Goal: Information Seeking & Learning: Learn about a topic

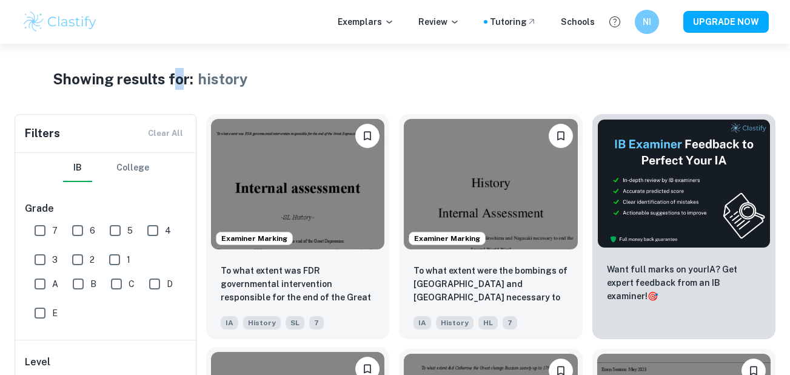
scroll to position [182, 0]
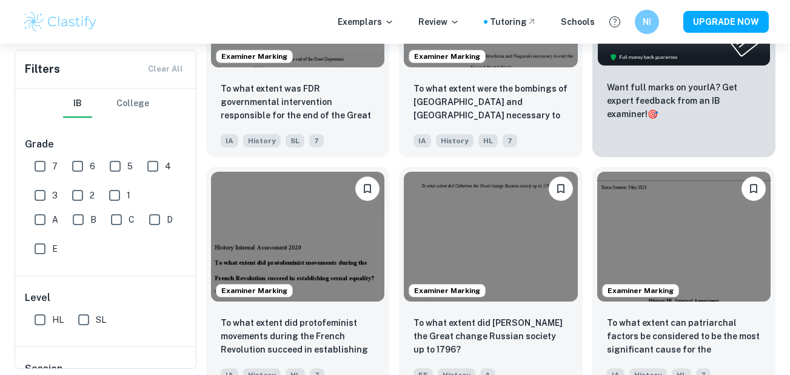
click at [80, 164] on input "6" at bounding box center [77, 166] width 24 height 24
checkbox input "false"
click at [39, 167] on input "7" at bounding box center [40, 166] width 24 height 24
checkbox input "false"
click at [71, 169] on input "6" at bounding box center [77, 166] width 24 height 24
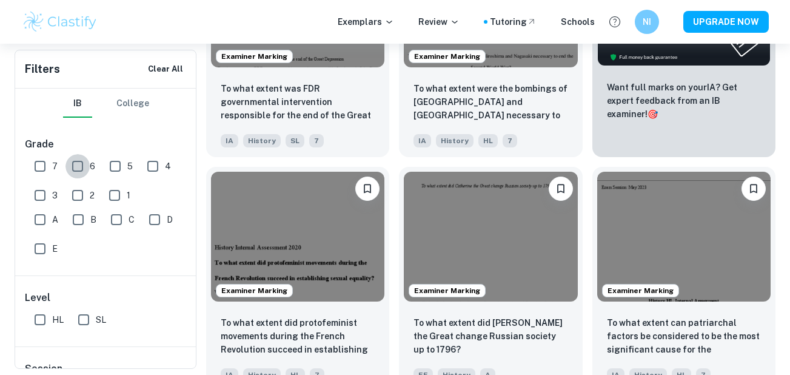
checkbox input "false"
click at [32, 168] on input "7" at bounding box center [40, 166] width 24 height 24
checkbox input "false"
click at [75, 167] on input "6" at bounding box center [77, 166] width 24 height 24
checkbox input "false"
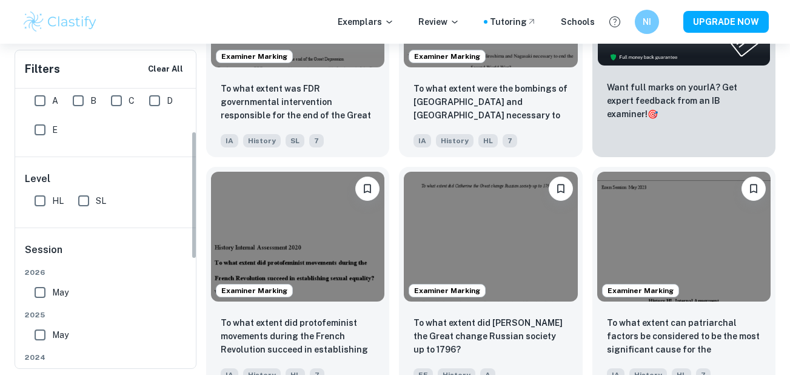
scroll to position [121, 0]
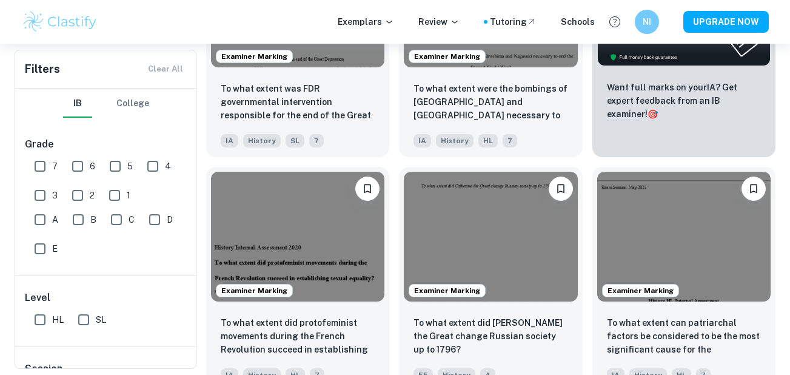
scroll to position [182, 0]
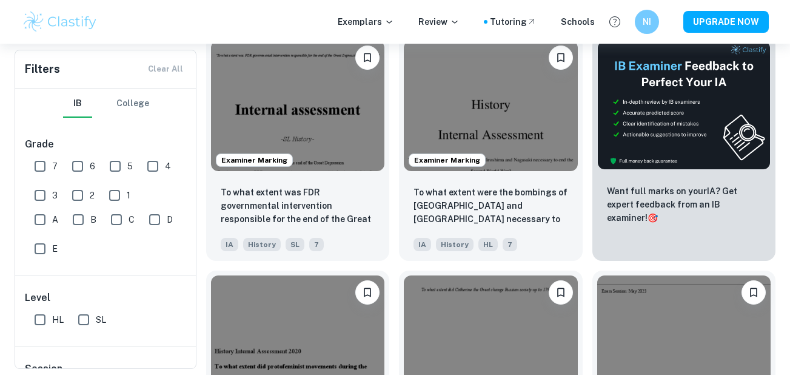
scroll to position [77, 0]
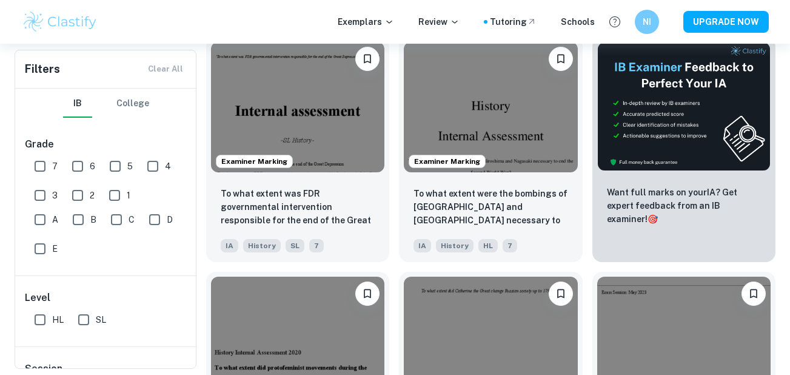
click at [72, 167] on input "6" at bounding box center [77, 166] width 24 height 24
checkbox input "false"
click at [48, 169] on input "7" at bounding box center [40, 166] width 24 height 24
checkbox input "false"
click at [70, 172] on input "6" at bounding box center [77, 166] width 24 height 24
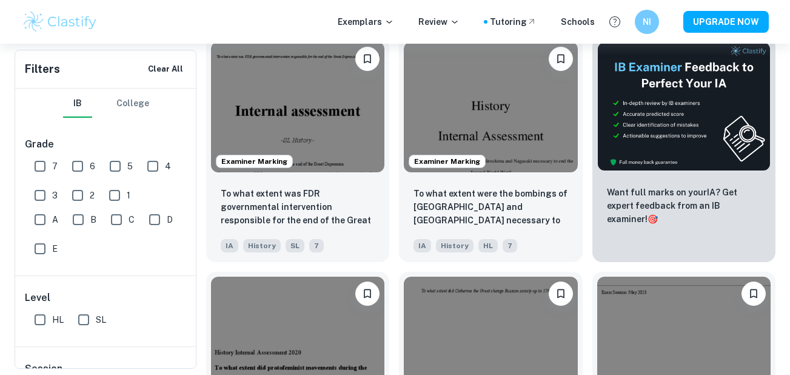
checkbox input "false"
click at [47, 169] on input "7" at bounding box center [40, 166] width 24 height 24
checkbox input "false"
click at [72, 168] on input "6" at bounding box center [77, 166] width 24 height 24
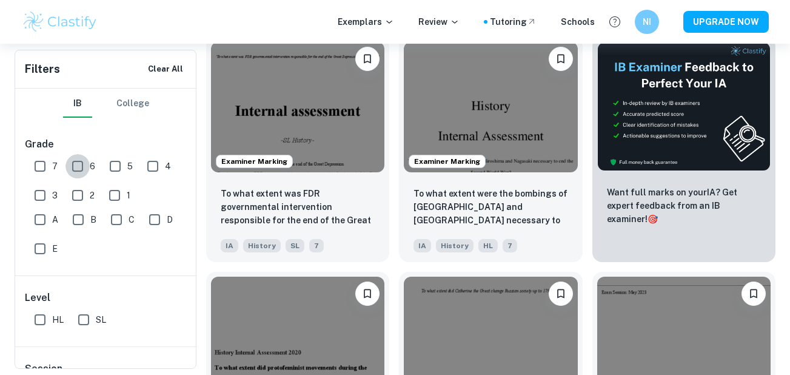
checkbox input "false"
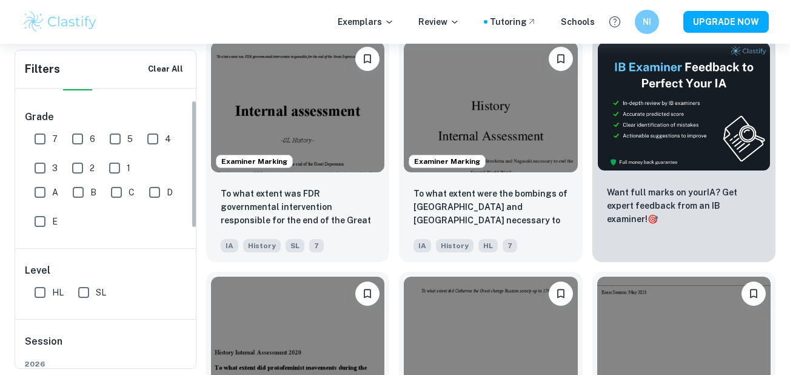
scroll to position [28, 0]
click at [89, 252] on div "Level HL SL" at bounding box center [106, 282] width 182 height 70
click at [83, 284] on input "SL" at bounding box center [84, 291] width 24 height 24
checkbox input "false"
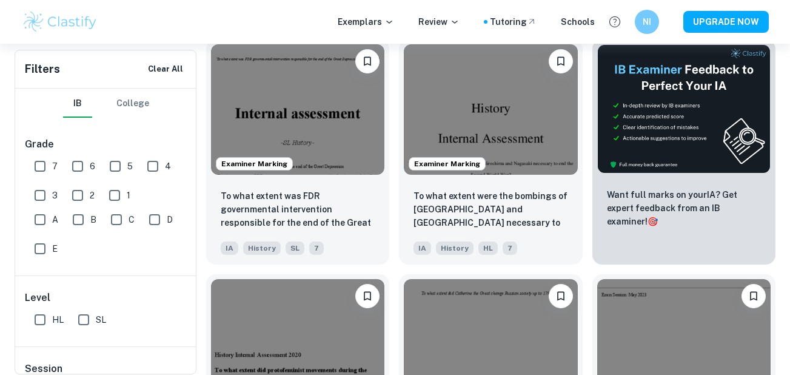
scroll to position [75, 0]
click at [45, 19] on img at bounding box center [60, 22] width 77 height 24
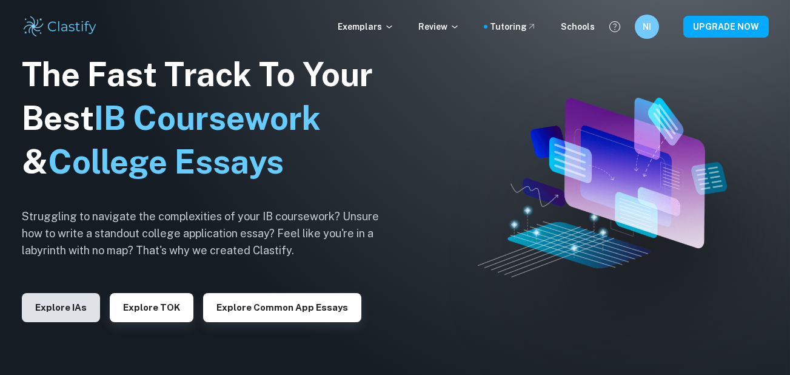
click at [45, 303] on button "Explore IAs" at bounding box center [61, 307] width 78 height 29
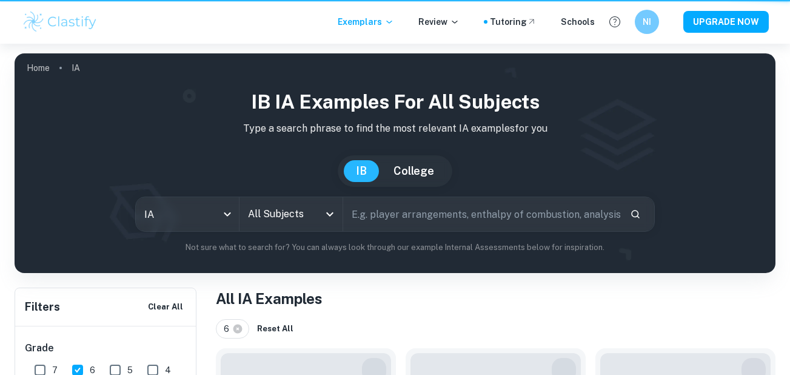
click at [276, 210] on input "All Subjects" at bounding box center [282, 213] width 74 height 23
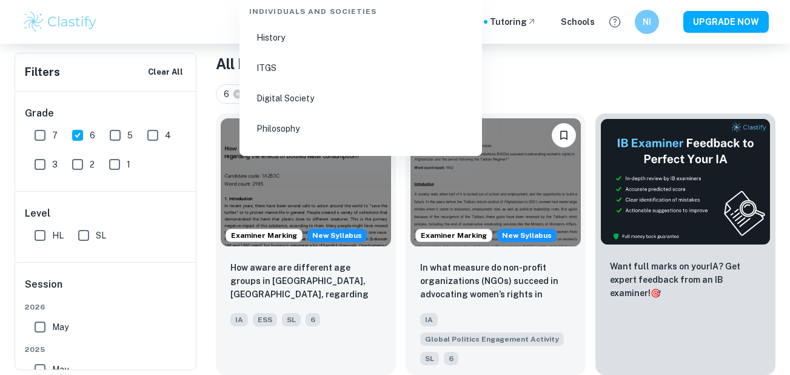
scroll to position [1657, 0]
click at [346, 25] on li "History" at bounding box center [360, 36] width 233 height 28
type input "History"
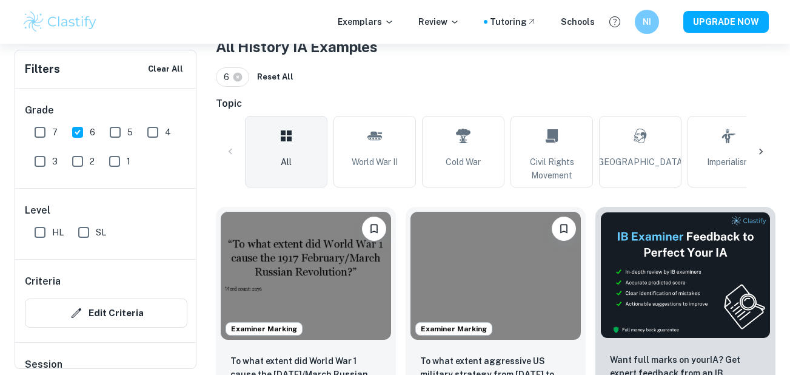
scroll to position [255, 0]
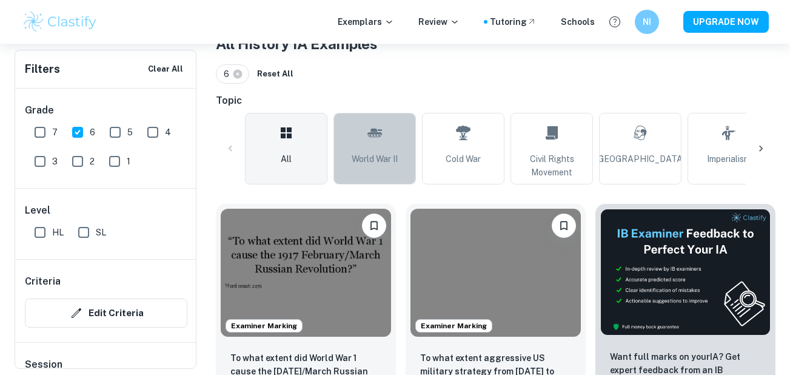
click at [383, 137] on link "World War II" at bounding box center [374, 149] width 82 height 72
type input "World War II"
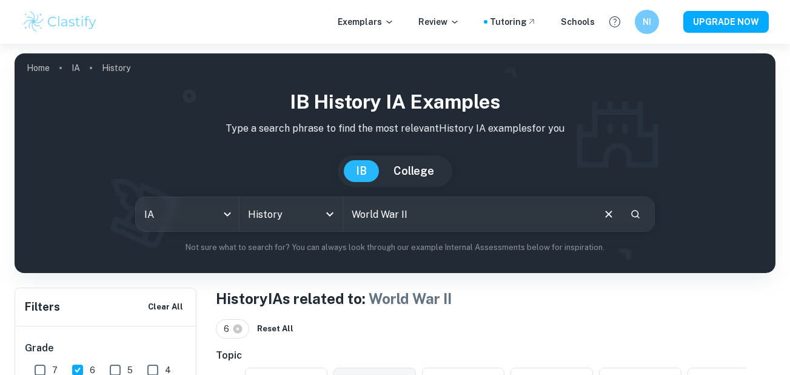
scroll to position [238, 0]
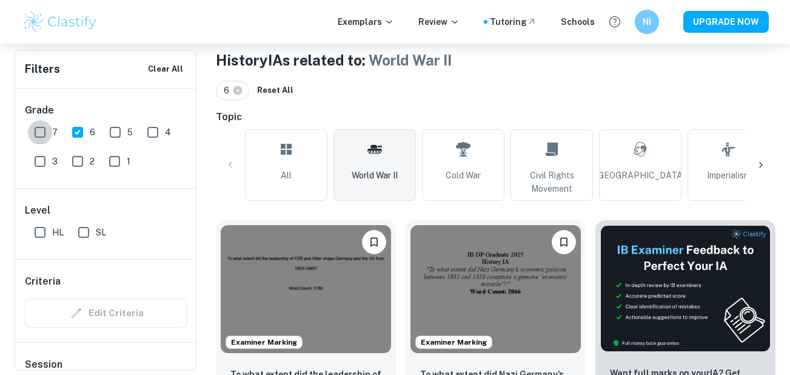
drag, startPoint x: 51, startPoint y: 135, endPoint x: 89, endPoint y: 210, distance: 84.3
click at [51, 135] on input "7" at bounding box center [40, 132] width 24 height 24
checkbox input "true"
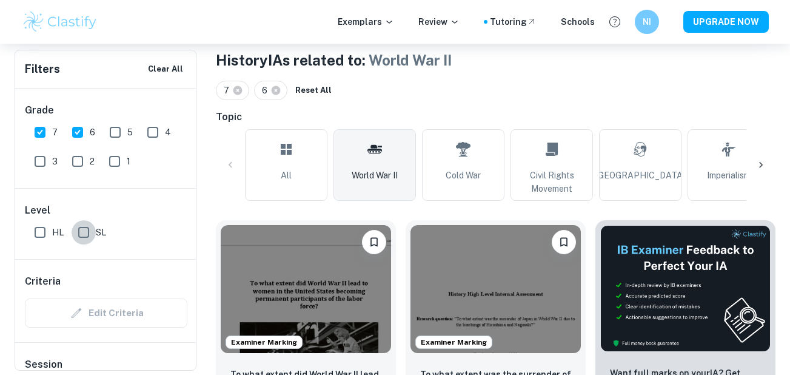
click at [81, 232] on input "SL" at bounding box center [84, 232] width 24 height 24
checkbox input "true"
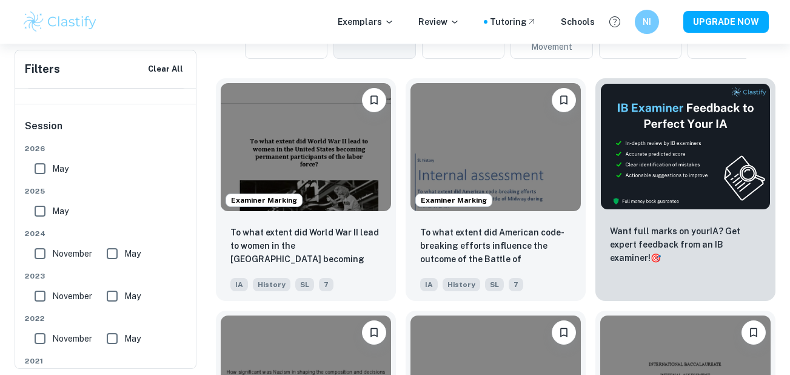
click at [38, 204] on input "May" at bounding box center [40, 211] width 24 height 24
checkbox input "true"
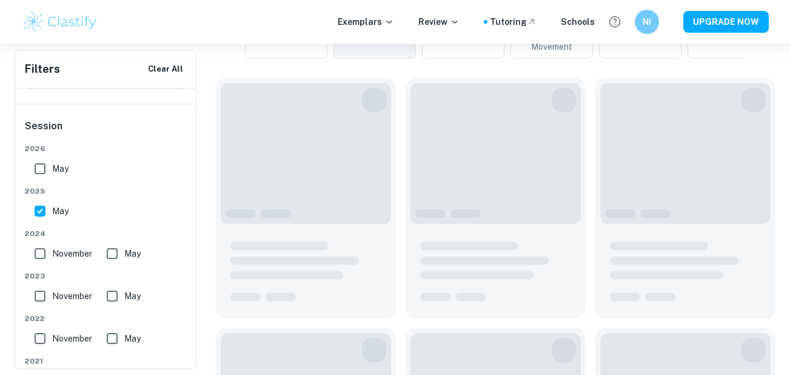
click at [44, 251] on input "November" at bounding box center [40, 253] width 24 height 24
checkbox input "true"
click at [115, 249] on input "May" at bounding box center [112, 253] width 24 height 24
checkbox input "true"
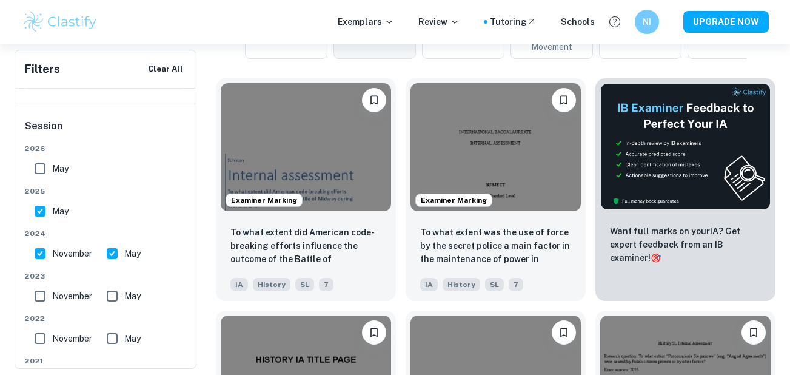
click at [115, 292] on input "May" at bounding box center [112, 296] width 24 height 24
checkbox input "true"
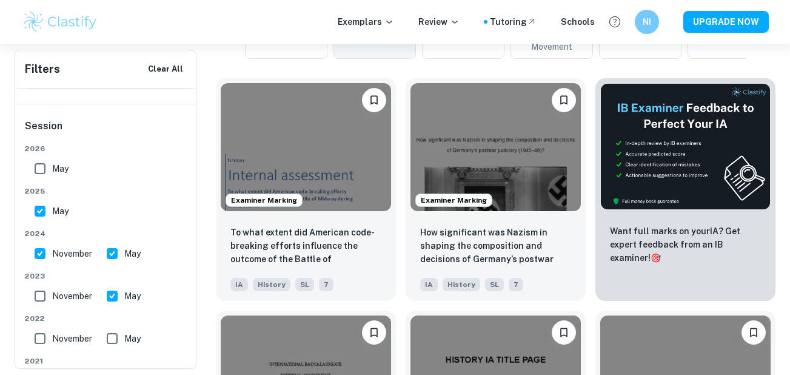
click at [36, 291] on input "November" at bounding box center [40, 296] width 24 height 24
checkbox input "true"
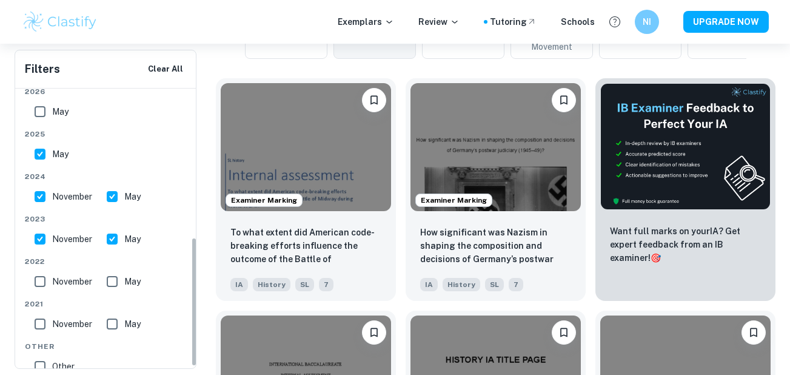
scroll to position [325, 0]
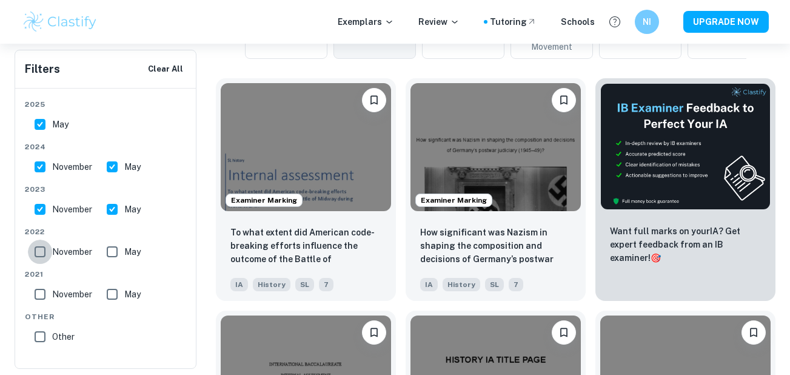
click at [42, 256] on input "November" at bounding box center [40, 251] width 24 height 24
checkbox input "true"
click at [39, 288] on input "November" at bounding box center [40, 294] width 24 height 24
checkbox input "true"
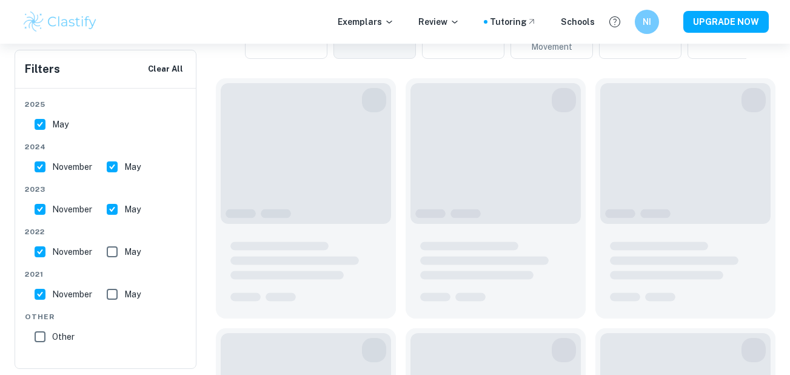
click at [111, 253] on input "May" at bounding box center [112, 251] width 24 height 24
checkbox input "true"
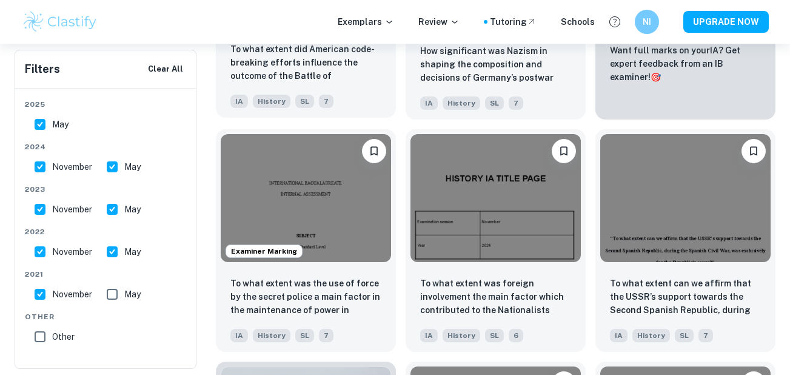
scroll to position [449, 0]
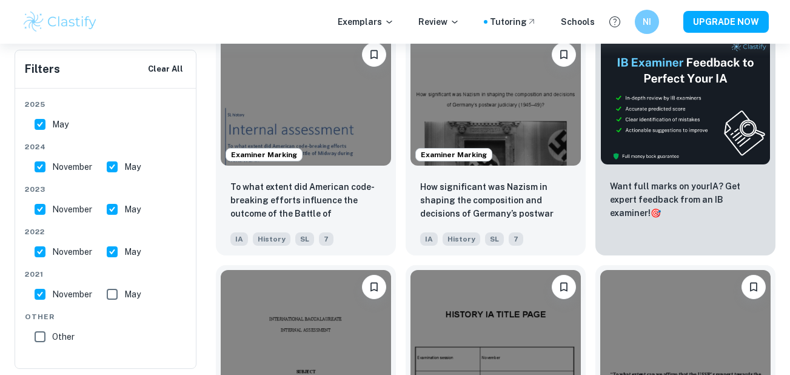
click at [106, 287] on input "May" at bounding box center [112, 294] width 24 height 24
checkbox input "true"
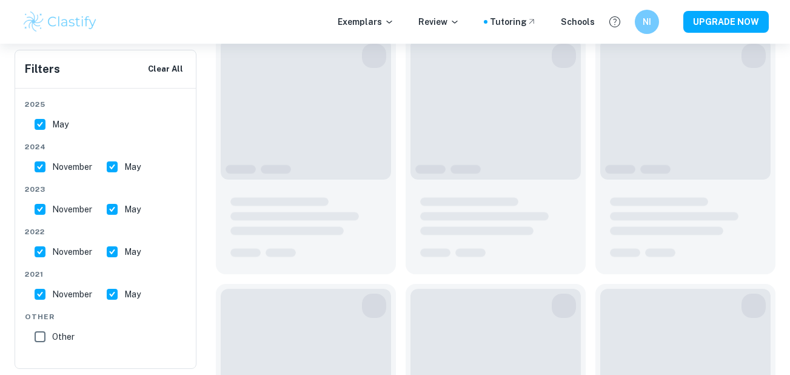
scroll to position [473, 0]
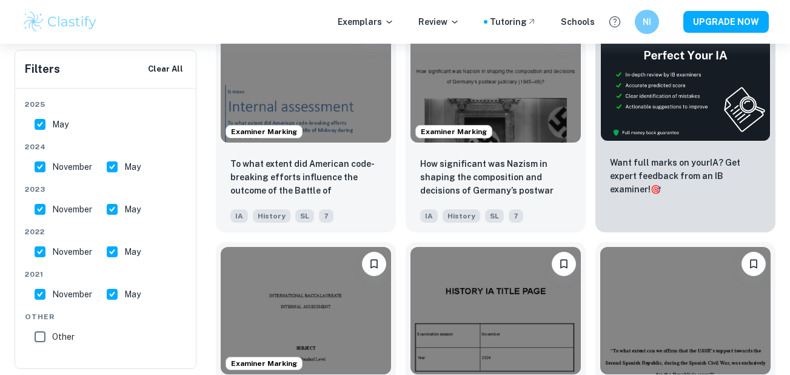
click at [39, 327] on input "Other" at bounding box center [40, 336] width 24 height 24
checkbox input "true"
click at [163, 70] on button "Clear All" at bounding box center [165, 69] width 41 height 18
checkbox input "false"
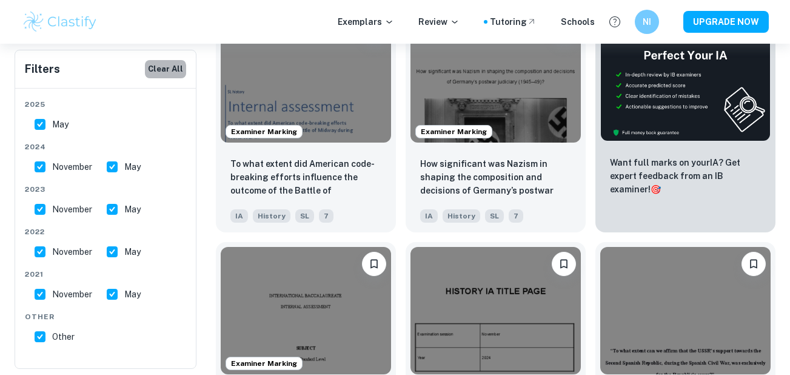
checkbox input "false"
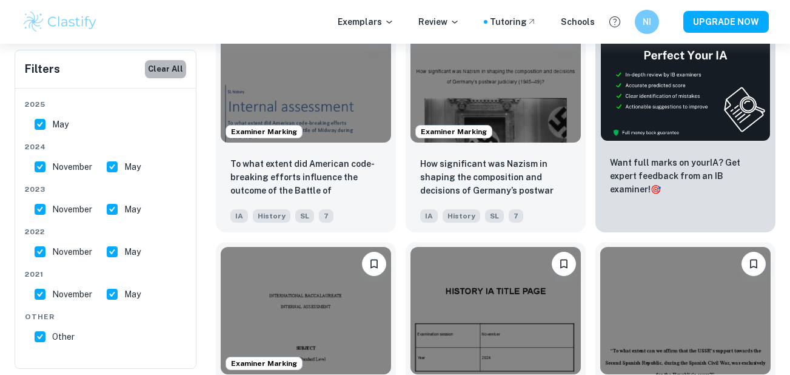
checkbox input "false"
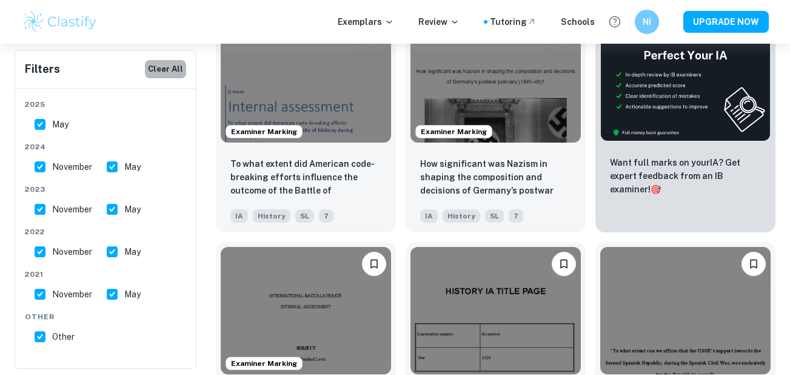
checkbox input "false"
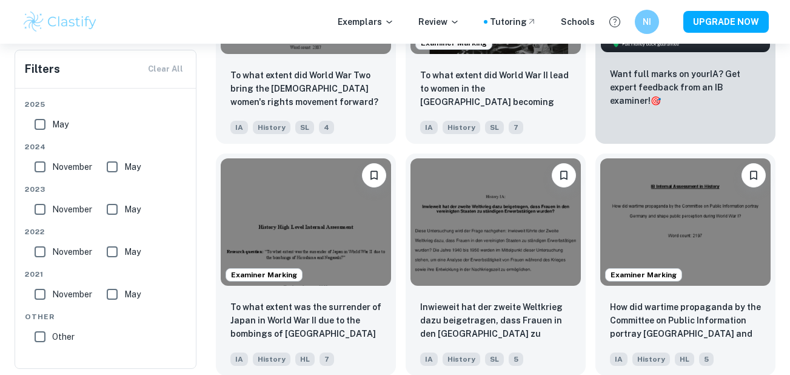
scroll to position [509, 0]
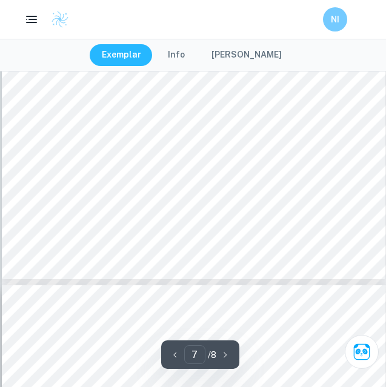
scroll to position [3698, 0]
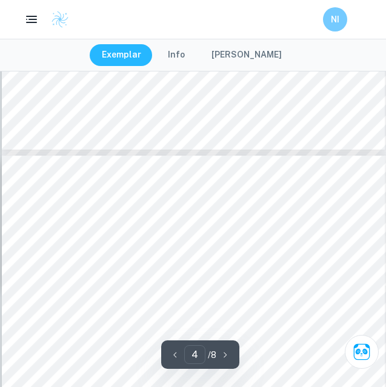
type input "3"
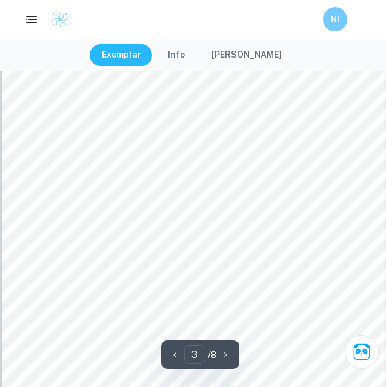
scroll to position [1273, 0]
